Goal: Task Accomplishment & Management: Manage account settings

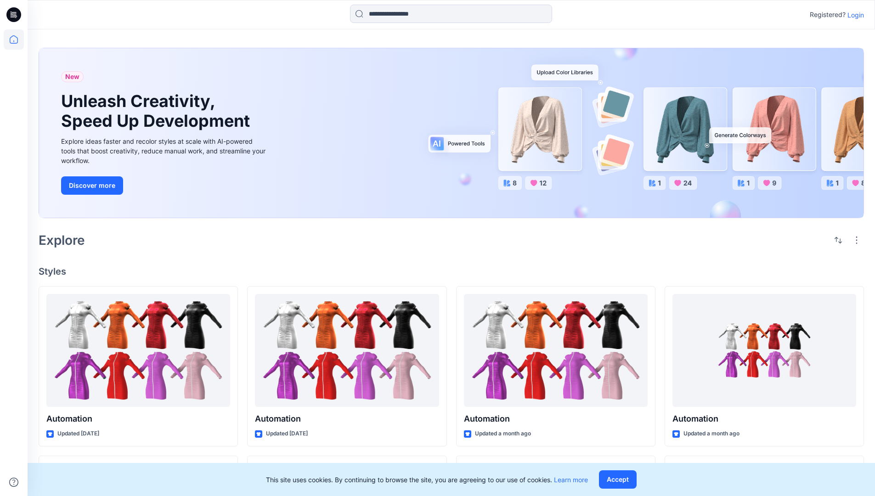
click at [854, 15] on p "Login" at bounding box center [856, 15] width 17 height 10
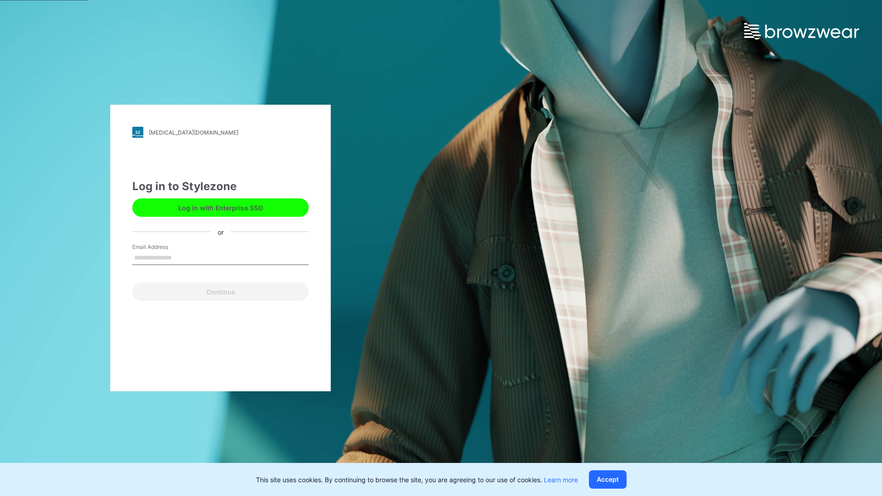
click at [182, 257] on input "Email Address" at bounding box center [220, 258] width 176 height 14
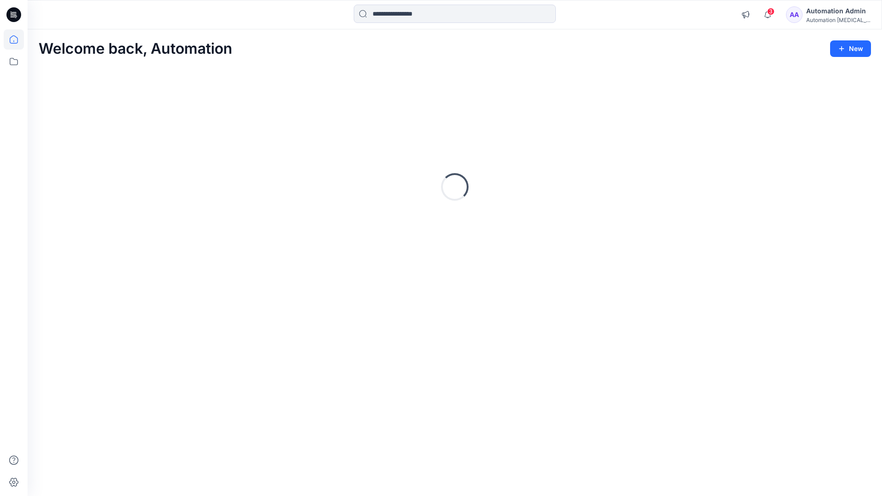
click at [17, 40] on icon at bounding box center [14, 39] width 8 height 8
click at [827, 15] on div "Automation Admin" at bounding box center [839, 11] width 64 height 11
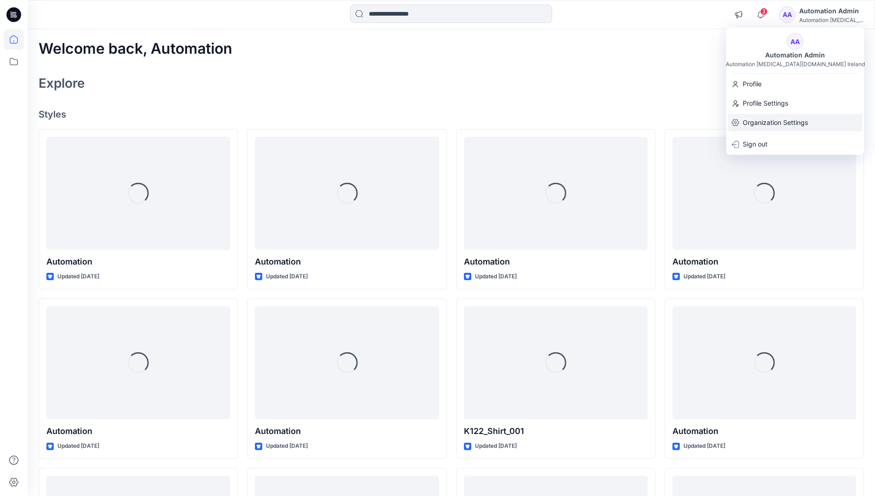
click at [777, 117] on p "Organization Settings" at bounding box center [775, 122] width 65 height 17
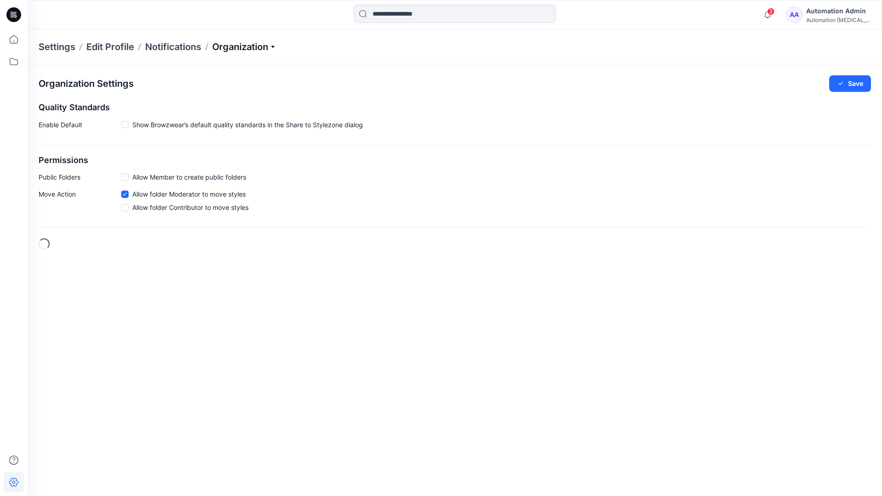
click at [273, 47] on p "Organization" at bounding box center [244, 46] width 64 height 13
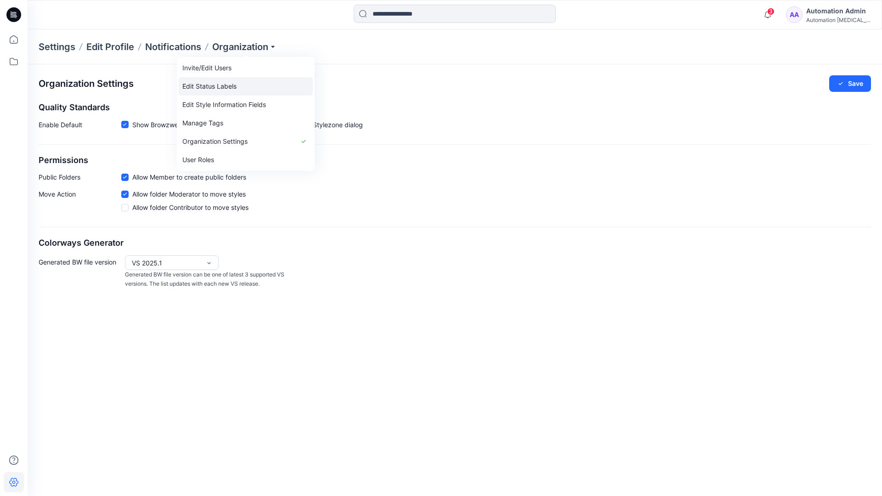
click at [227, 85] on link "Edit Status Labels" at bounding box center [246, 86] width 134 height 18
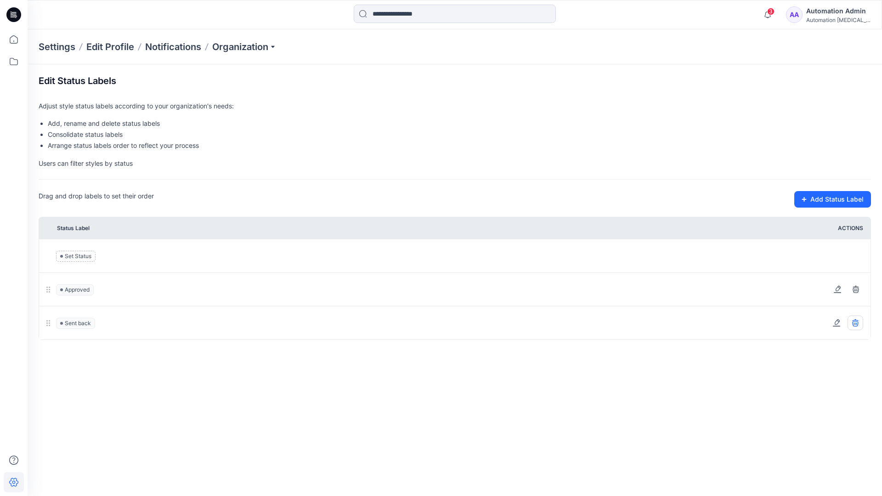
click at [857, 323] on icon at bounding box center [855, 322] width 7 height 7
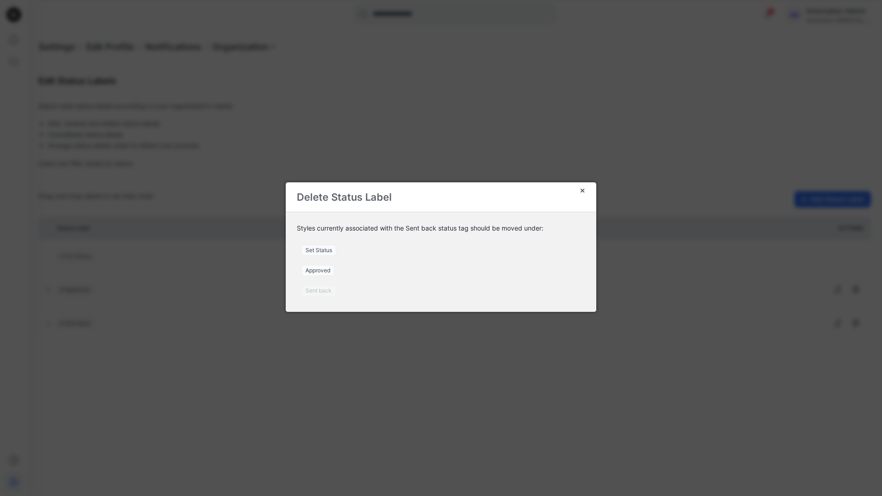
click at [323, 250] on span "Set Status" at bounding box center [318, 250] width 35 height 11
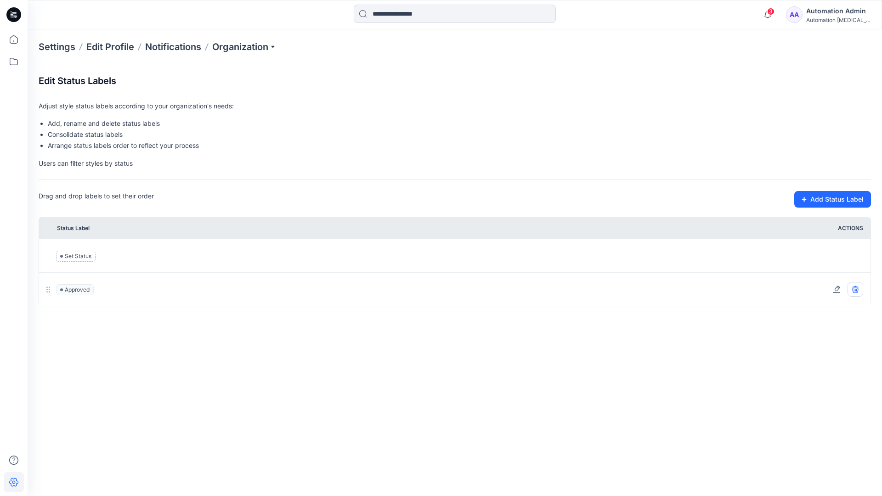
click at [858, 291] on icon at bounding box center [855, 291] width 6 height 6
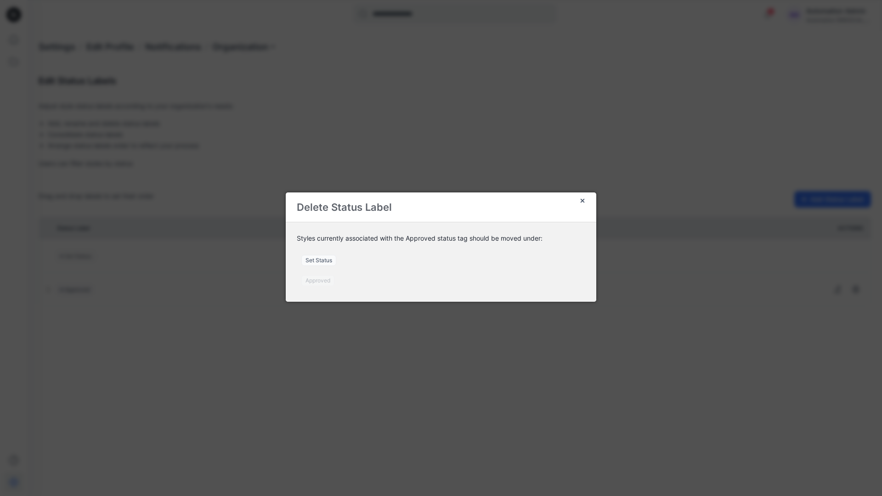
click at [324, 261] on span "Set Status" at bounding box center [318, 260] width 35 height 11
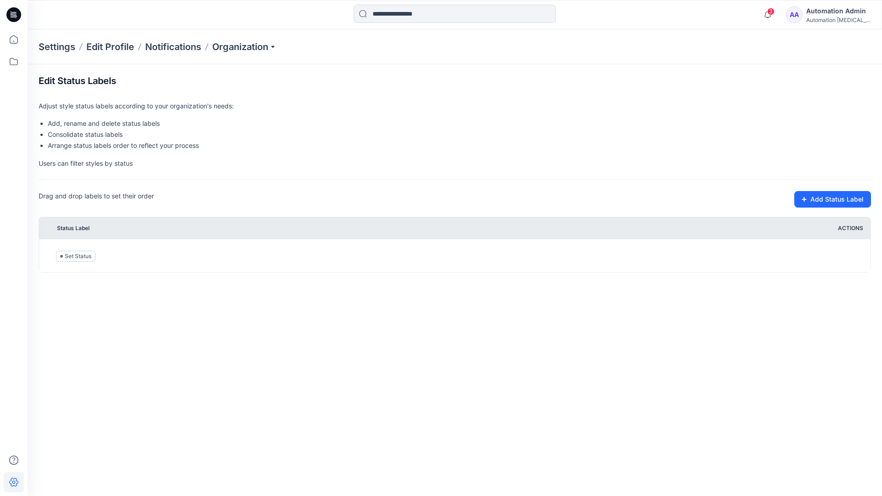
click at [823, 18] on div "Automation [MEDICAL_DATA]..." at bounding box center [839, 20] width 64 height 7
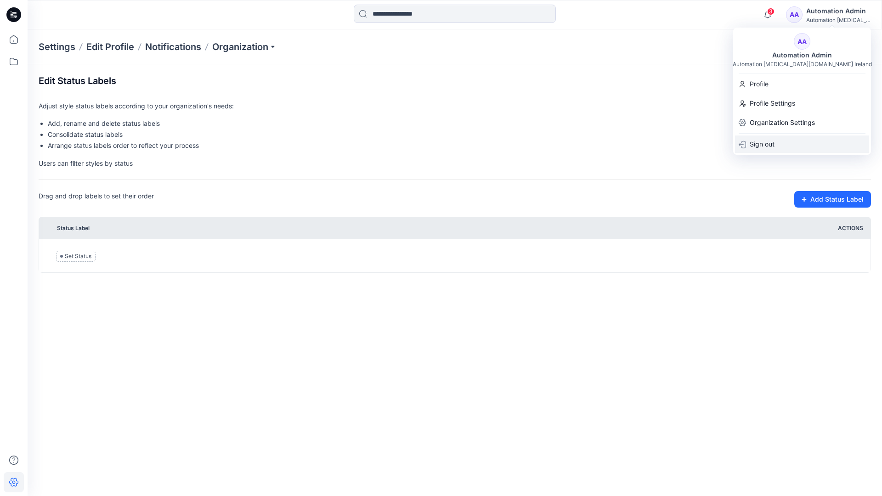
click at [770, 141] on p "Sign out" at bounding box center [762, 144] width 25 height 17
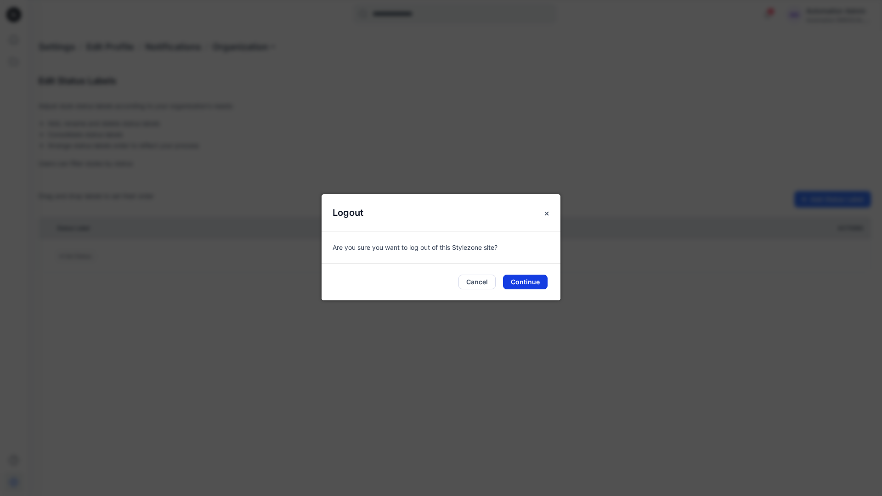
click at [531, 284] on button "Continue" at bounding box center [525, 282] width 45 height 15
